Goal: Find specific page/section: Find specific page/section

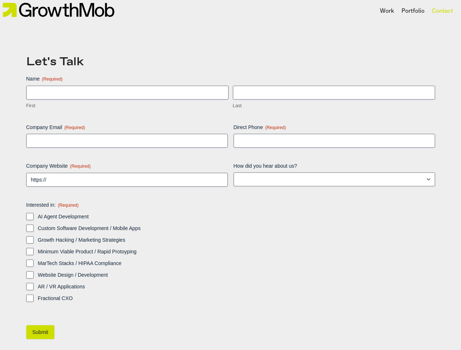
click at [230, 175] on div "Name (Required) First Last Company Email (Required) Direct Phone (Required) Com…" at bounding box center [230, 195] width 409 height 241
click at [412, 11] on div "Portfolio" at bounding box center [412, 11] width 23 height 9
click at [41, 332] on div at bounding box center [230, 175] width 461 height 350
